Goal: Check status: Check status

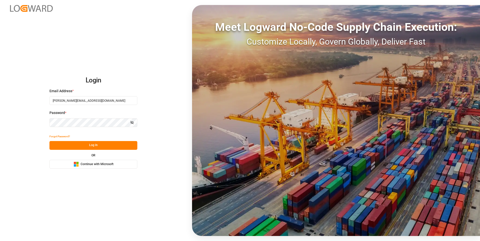
click at [89, 147] on button "Log In" at bounding box center [93, 145] width 88 height 9
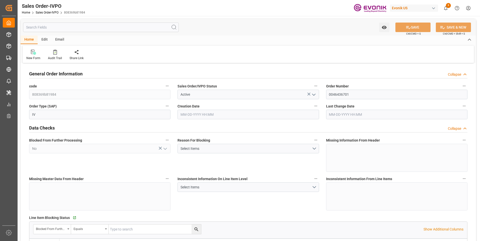
type input "BEANR"
type input "0"
type input "1"
type input "2"
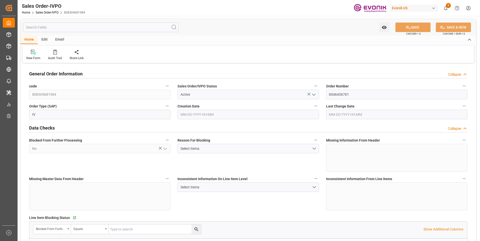
type input "17607.2"
type input "52.7136"
type input "17000"
type input "30"
type input "03-13-2025 17:34"
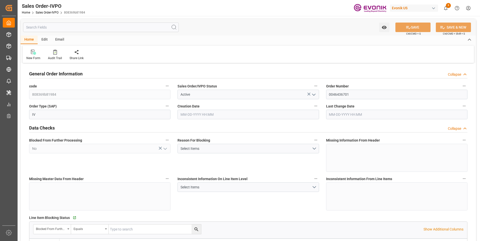
type input "05-28-2025 19:03"
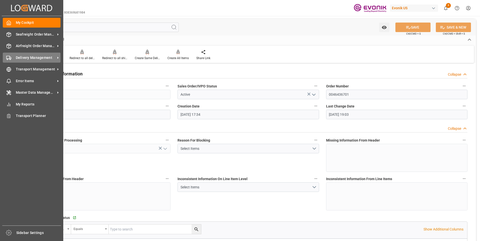
click at [22, 60] on div "Delivery Management Delivery Management" at bounding box center [32, 58] width 58 height 10
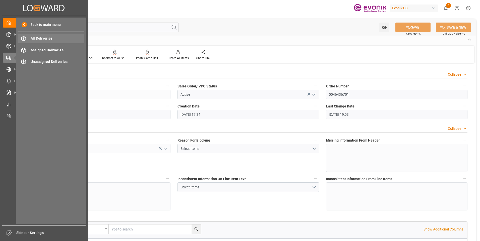
click at [40, 41] on span "All Deliveries" at bounding box center [58, 38] width 54 height 5
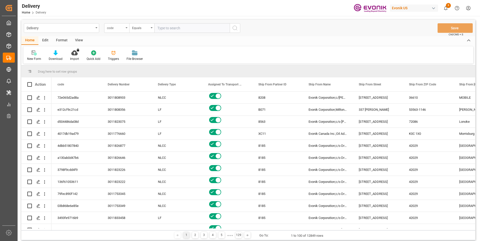
click at [120, 31] on div "code" at bounding box center [116, 28] width 25 height 10
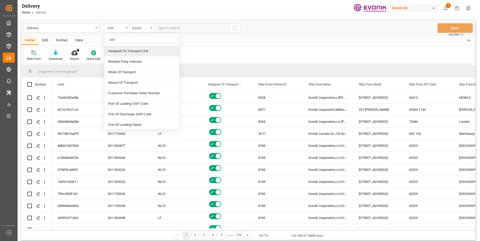
type input "orde"
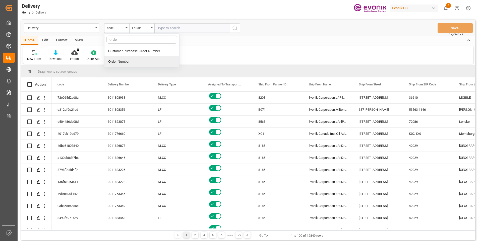
click at [118, 62] on div "Order Number" at bounding box center [141, 61] width 75 height 11
click at [179, 26] on input "text" at bounding box center [191, 28] width 75 height 10
paste input "2007068447"
type input "2007068447"
click at [236, 27] on circle "search button" at bounding box center [235, 28] width 4 height 4
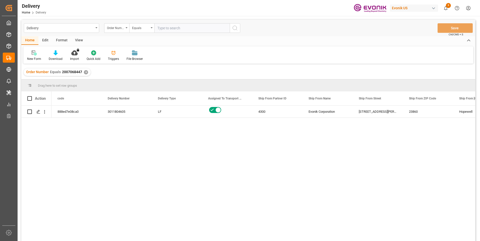
click at [80, 39] on div "View" at bounding box center [78, 40] width 15 height 9
click at [56, 62] on div "Default Standard Templates Save Template Reset Template" at bounding box center [247, 54] width 449 height 17
click at [56, 59] on div "Standard Templates" at bounding box center [56, 59] width 25 height 5
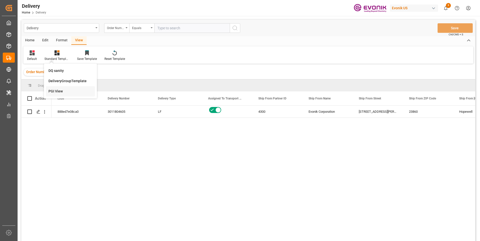
click at [54, 92] on div "PGI View" at bounding box center [70, 91] width 44 height 5
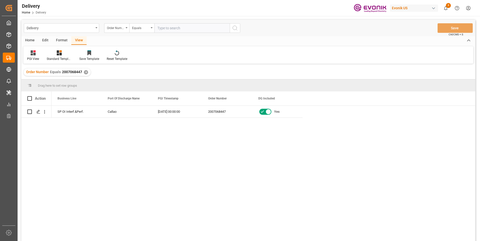
click at [143, 129] on div "SP OI Interf.&Perf. Callao 09-09-2025 00:00:00 2007068447 Yes" at bounding box center [262, 175] width 423 height 139
click at [160, 27] on input "text" at bounding box center [191, 28] width 75 height 10
paste input "46463974"
type input "0046463974"
click at [235, 30] on circle "search button" at bounding box center [235, 28] width 4 height 4
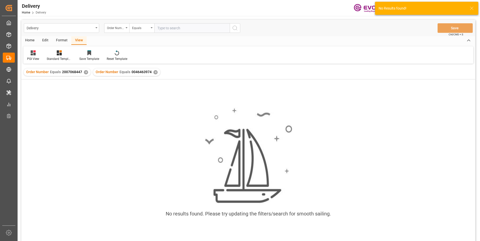
click at [86, 74] on div "✕" at bounding box center [86, 72] width 4 height 4
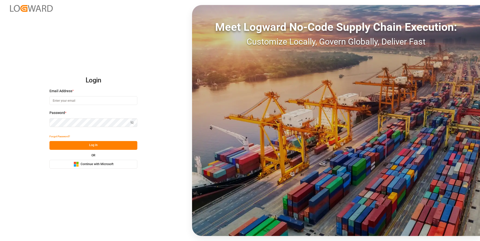
type input "[PERSON_NAME][EMAIL_ADDRESS][DOMAIN_NAME]"
click at [82, 145] on button "Log In" at bounding box center [93, 145] width 88 height 9
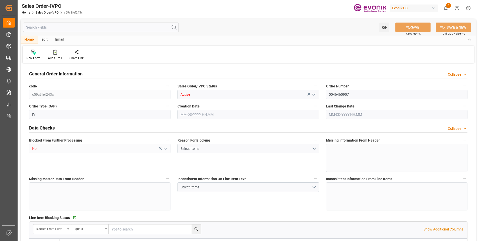
type input "CNSHA"
type input "0"
type input "5"
type input "2"
type input "5"
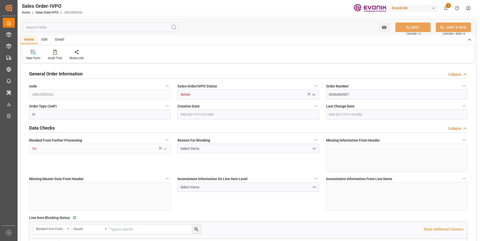
type input "35107.2"
type input "244.382"
type input "95000"
type input "300"
type input "07-14-2025 18:42"
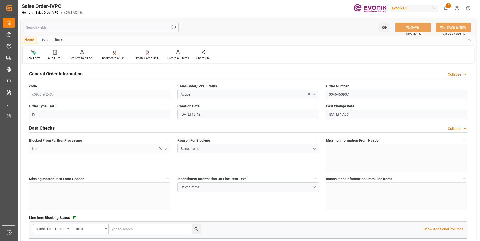
type input "09-09-2025 17:06"
click at [50, 27] on input "text" at bounding box center [101, 28] width 156 height 10
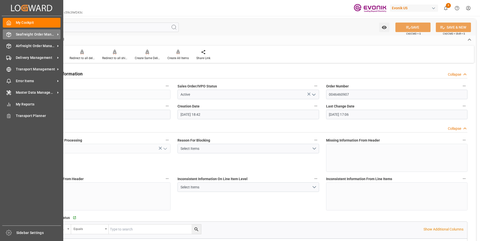
click at [32, 37] on div "Seafreight Order Management Seafreight Order Management" at bounding box center [32, 34] width 58 height 10
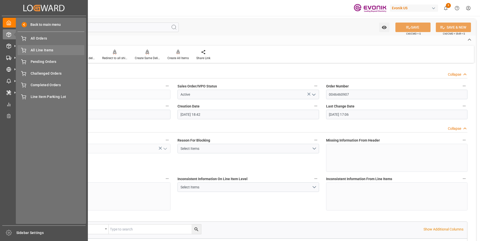
click at [41, 51] on span "All Line Items" at bounding box center [58, 50] width 54 height 5
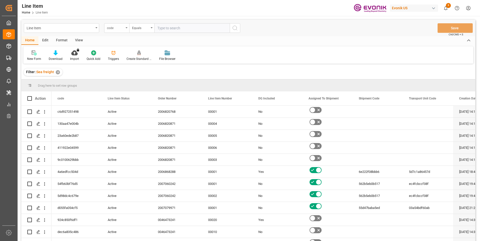
click at [118, 28] on div "code" at bounding box center [115, 28] width 17 height 6
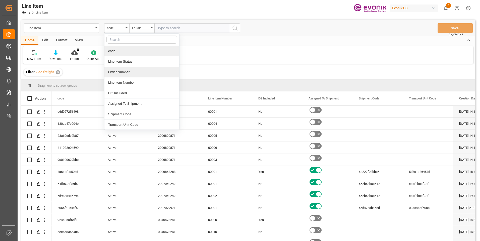
click at [120, 73] on div "Order Number" at bounding box center [141, 72] width 75 height 11
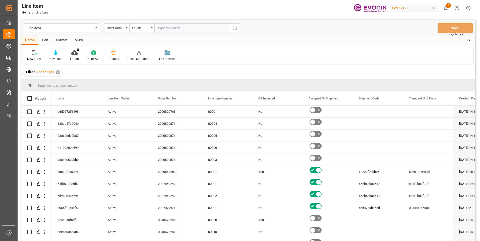
click at [174, 29] on input "text" at bounding box center [191, 28] width 75 height 10
paste input "46464514"
type input "0046464514"
click at [232, 27] on button "search button" at bounding box center [235, 28] width 11 height 10
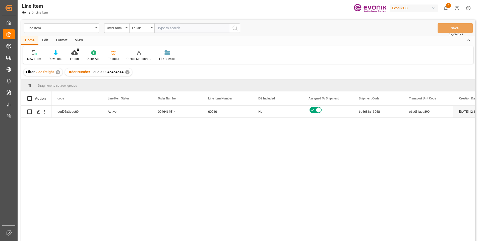
click at [80, 40] on div "View" at bounding box center [78, 40] width 15 height 9
click at [61, 55] on div at bounding box center [56, 52] width 25 height 5
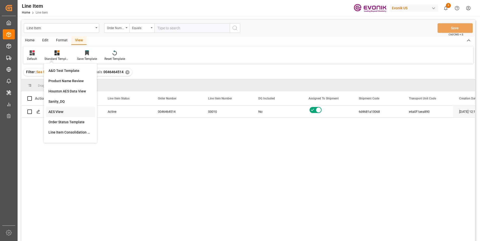
click at [55, 113] on div "AES View" at bounding box center [70, 111] width 44 height 5
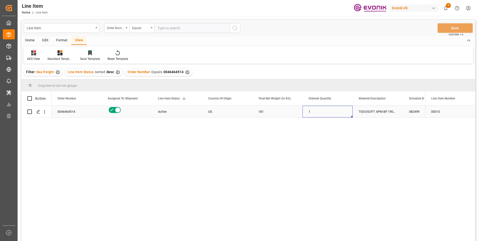
click at [314, 113] on div "1" at bounding box center [327, 112] width 50 height 12
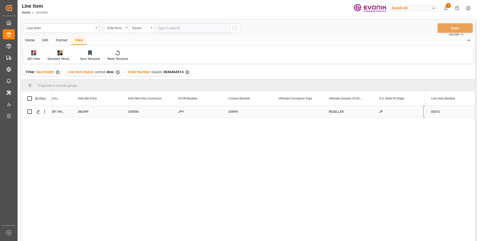
scroll to position [0, 381]
click at [109, 111] on div "335936" at bounding box center [97, 112] width 50 height 12
